Goal: Information Seeking & Learning: Check status

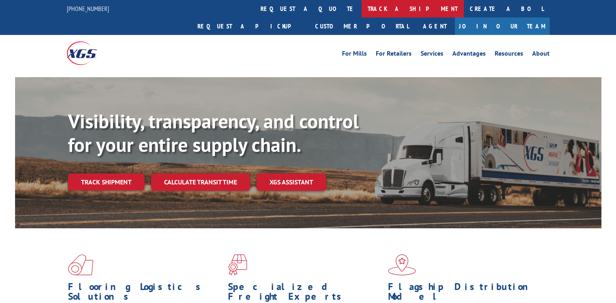
click at [361, 15] on link "track a shipment" at bounding box center [412, 8] width 102 height 17
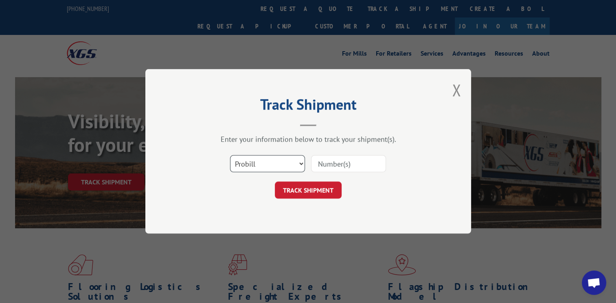
click at [296, 161] on select "Select category... Probill BOL PO" at bounding box center [267, 164] width 75 height 17
select select "bol"
click at [230, 156] on select "Select category... Probill BOL PO" at bounding box center [267, 164] width 75 height 17
click at [340, 162] on input at bounding box center [348, 164] width 75 height 17
type input "2"
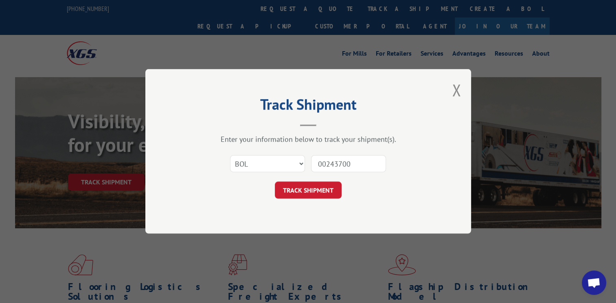
type input "002437004"
click button "TRACK SHIPMENT" at bounding box center [308, 190] width 67 height 17
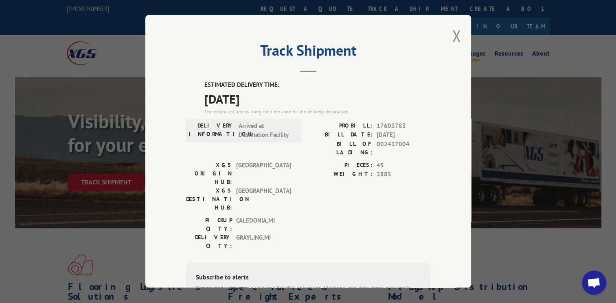
click at [452, 37] on button "Close modal" at bounding box center [456, 36] width 9 height 22
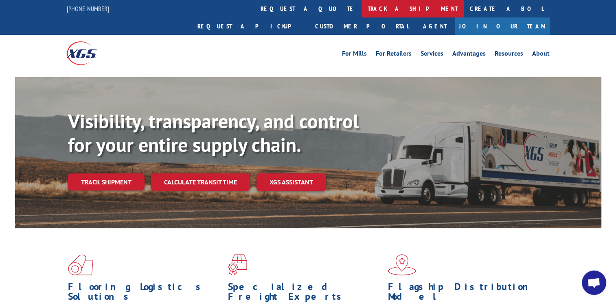
click at [361, 10] on link "track a shipment" at bounding box center [412, 8] width 102 height 17
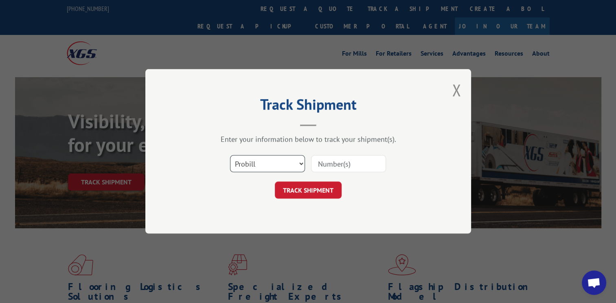
click at [299, 164] on select "Select category... Probill BOL PO" at bounding box center [267, 164] width 75 height 17
select select "bol"
click at [230, 156] on select "Select category... Probill BOL PO" at bounding box center [267, 164] width 75 height 17
click at [335, 164] on input at bounding box center [348, 164] width 75 height 17
type input "002437692"
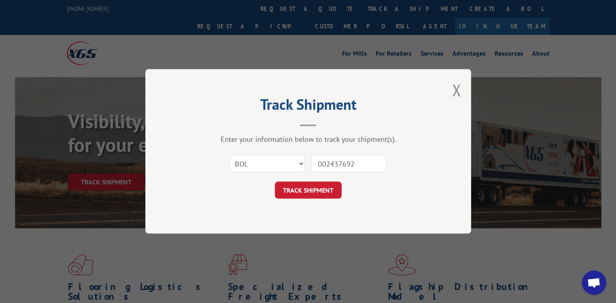
click button "TRACK SHIPMENT" at bounding box center [308, 190] width 67 height 17
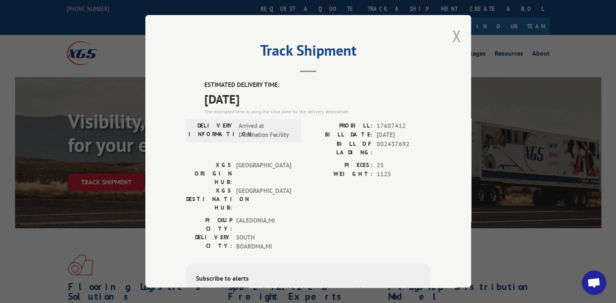
click at [452, 33] on button "Close modal" at bounding box center [456, 36] width 9 height 22
